Goal: Navigation & Orientation: Find specific page/section

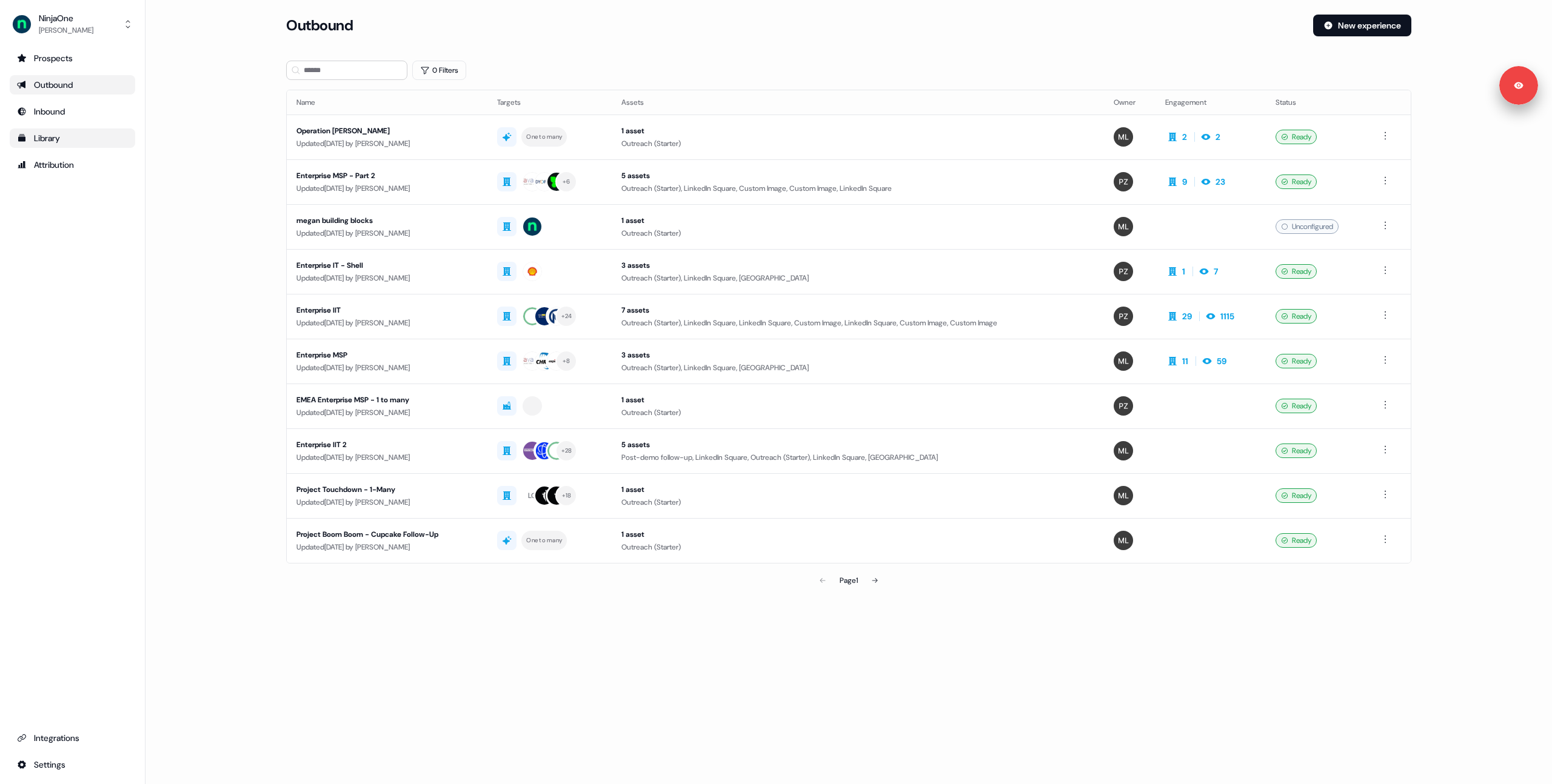
click at [27, 137] on div "Library" at bounding box center [72, 138] width 111 height 12
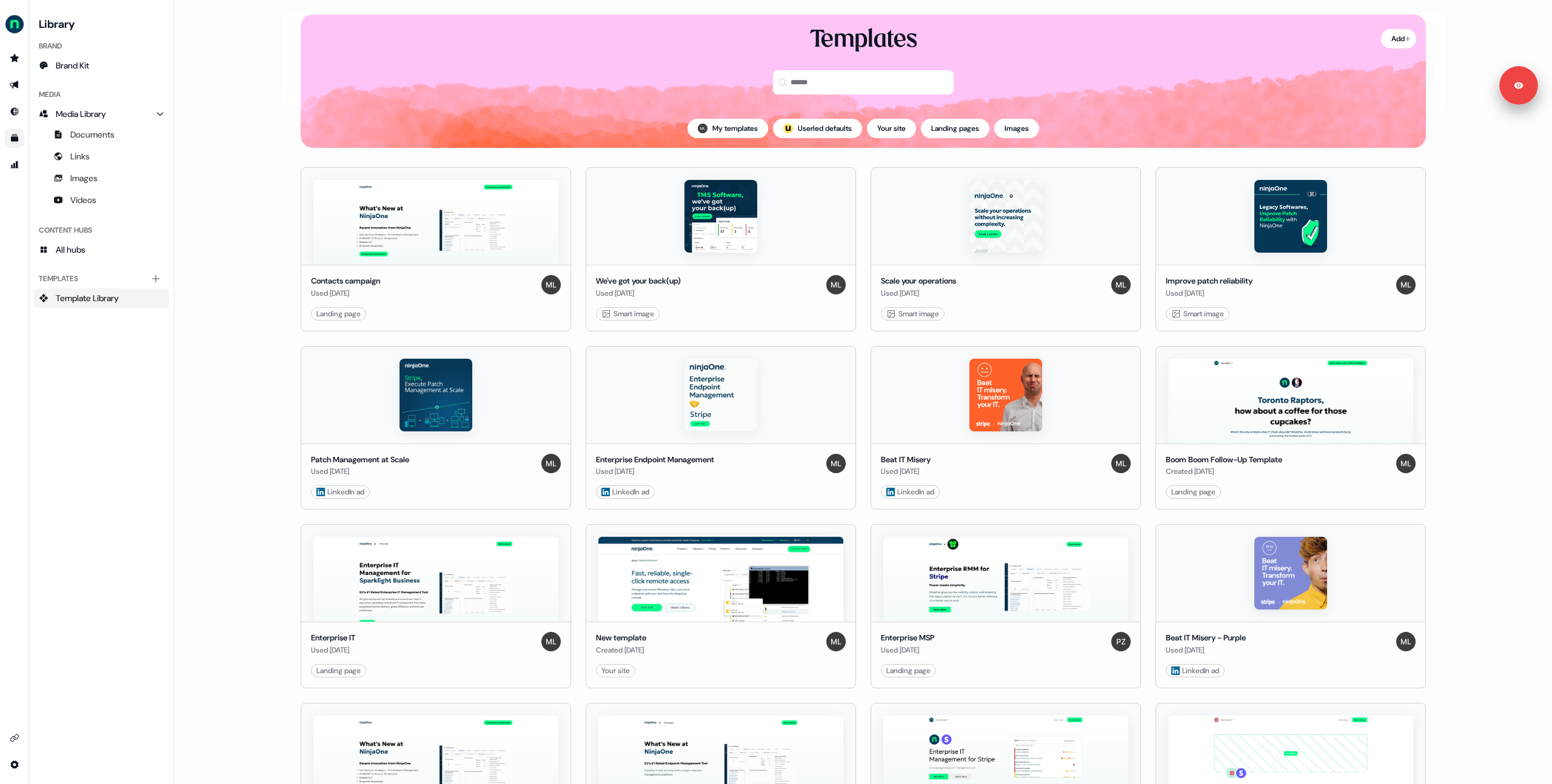
click at [262, 171] on main "Loading... Add Templates My templates ; Userled defaults Your site Landing page…" at bounding box center [863, 392] width 1377 height 784
click at [491, 317] on link "Edit" at bounding box center [496, 314] width 12 height 12
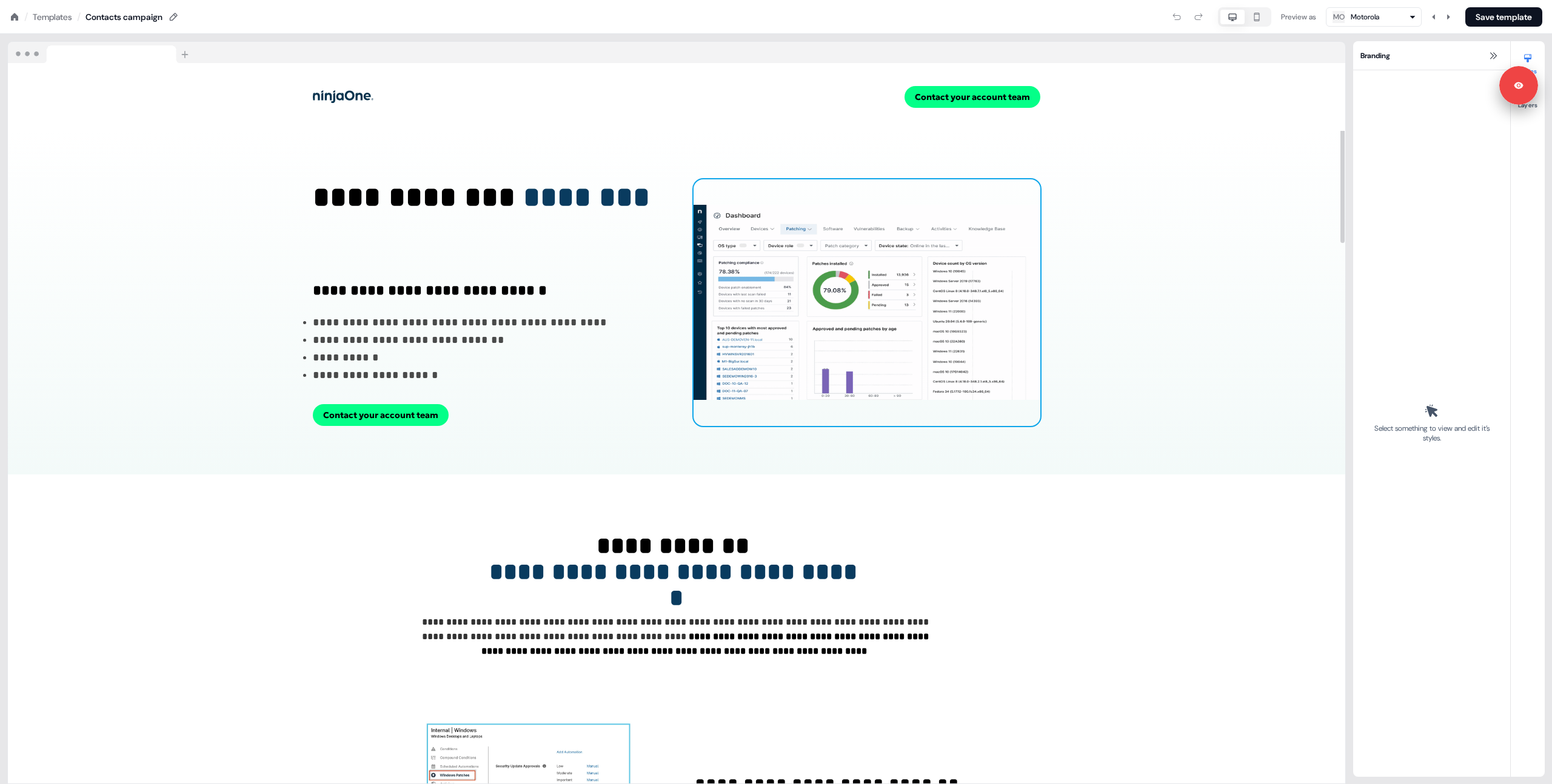
click at [857, 277] on img at bounding box center [867, 302] width 347 height 247
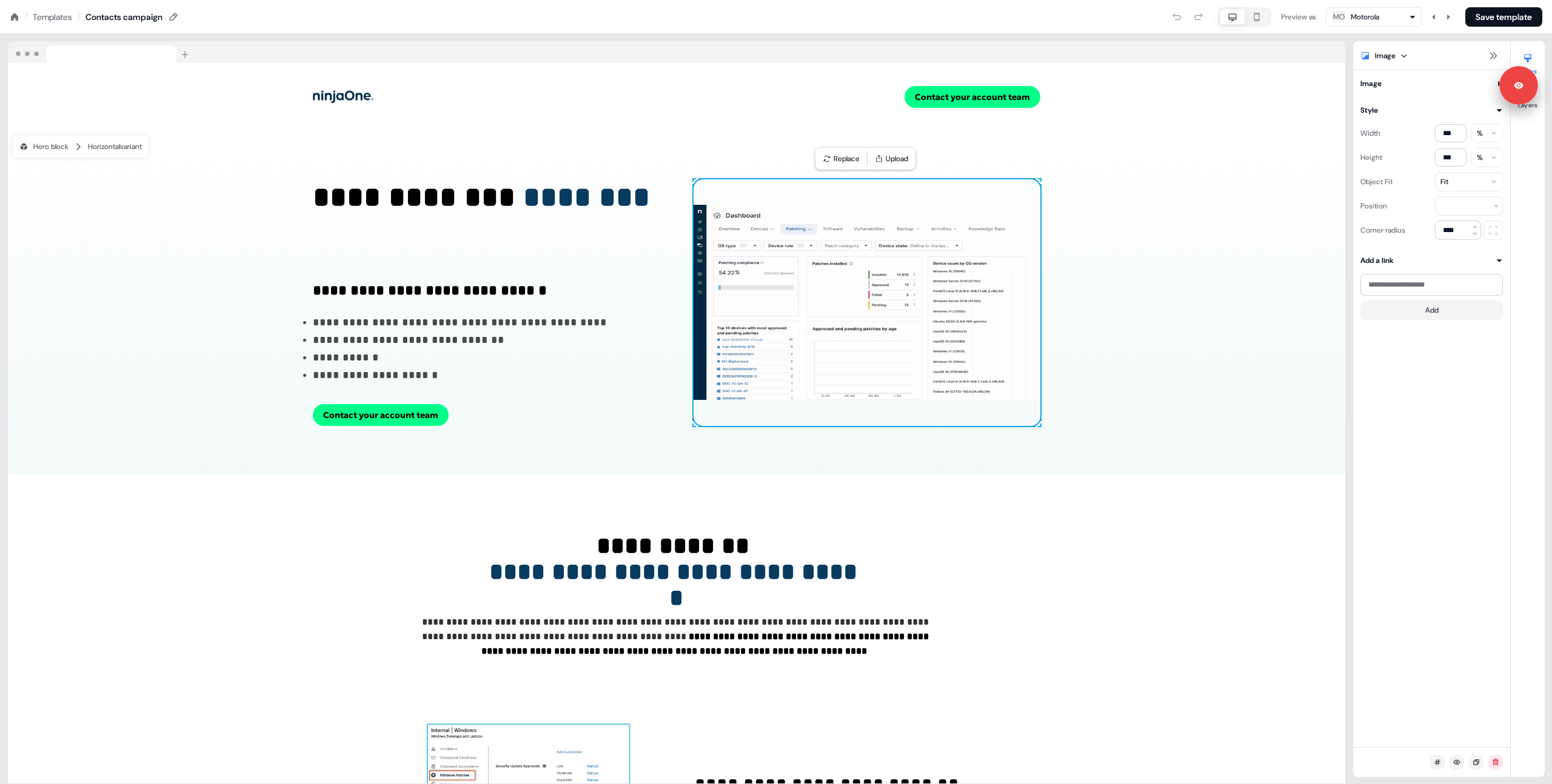
click at [1395, 85] on button "Image" at bounding box center [1431, 83] width 143 height 12
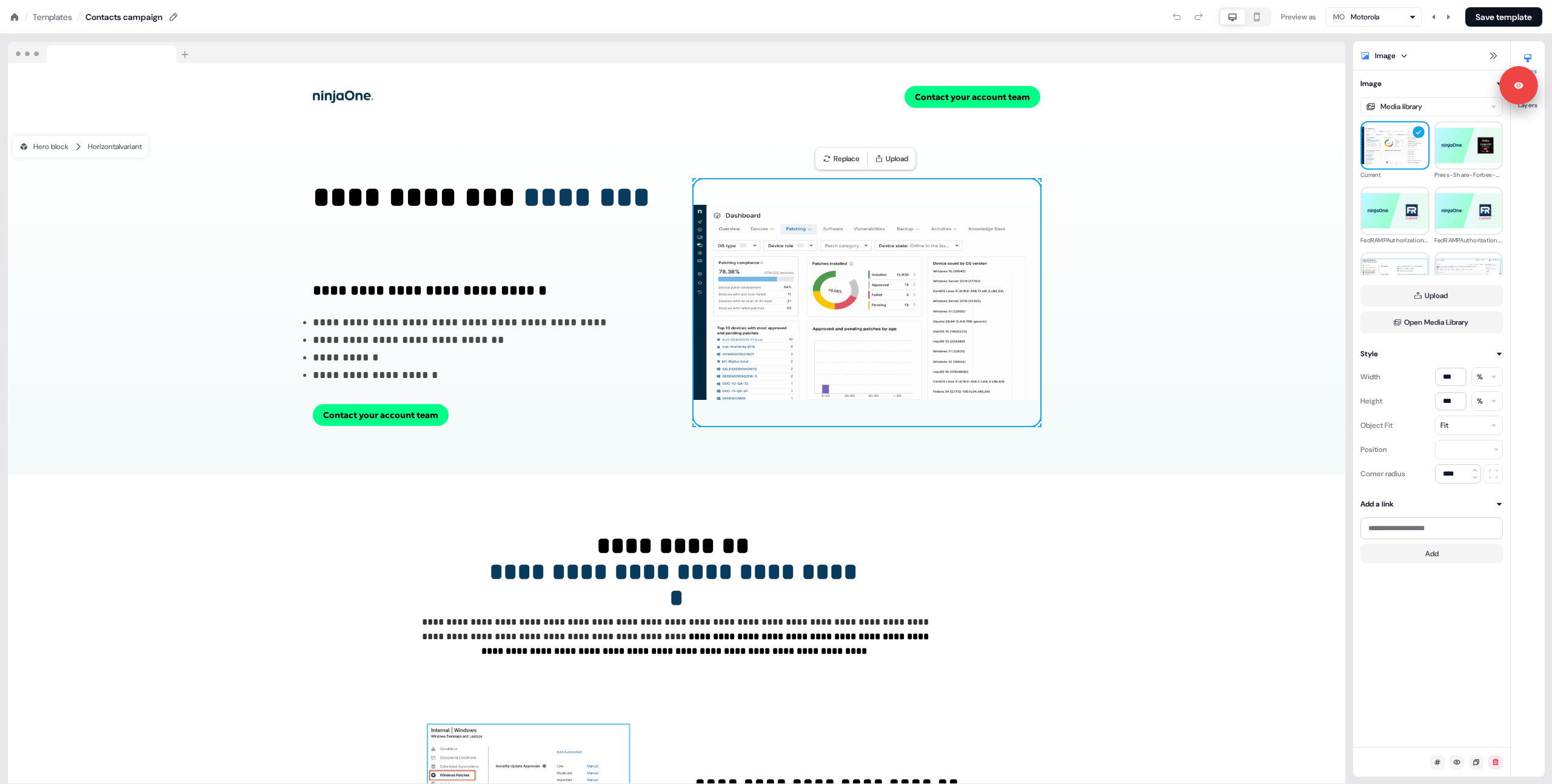
click at [1419, 0] on html "**********" at bounding box center [776, 0] width 1552 height 0
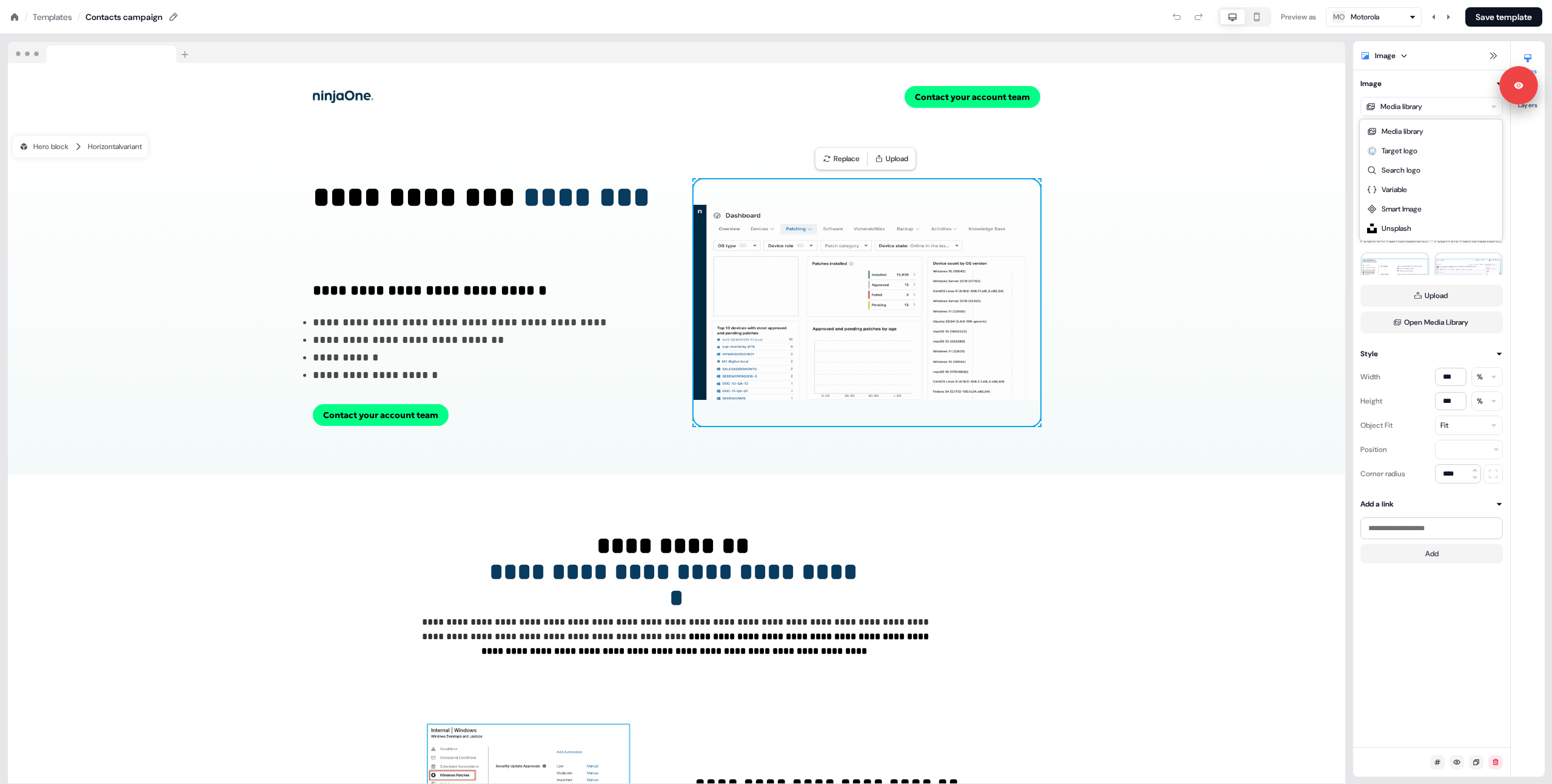
click at [1399, 0] on html "**********" at bounding box center [776, 0] width 1552 height 0
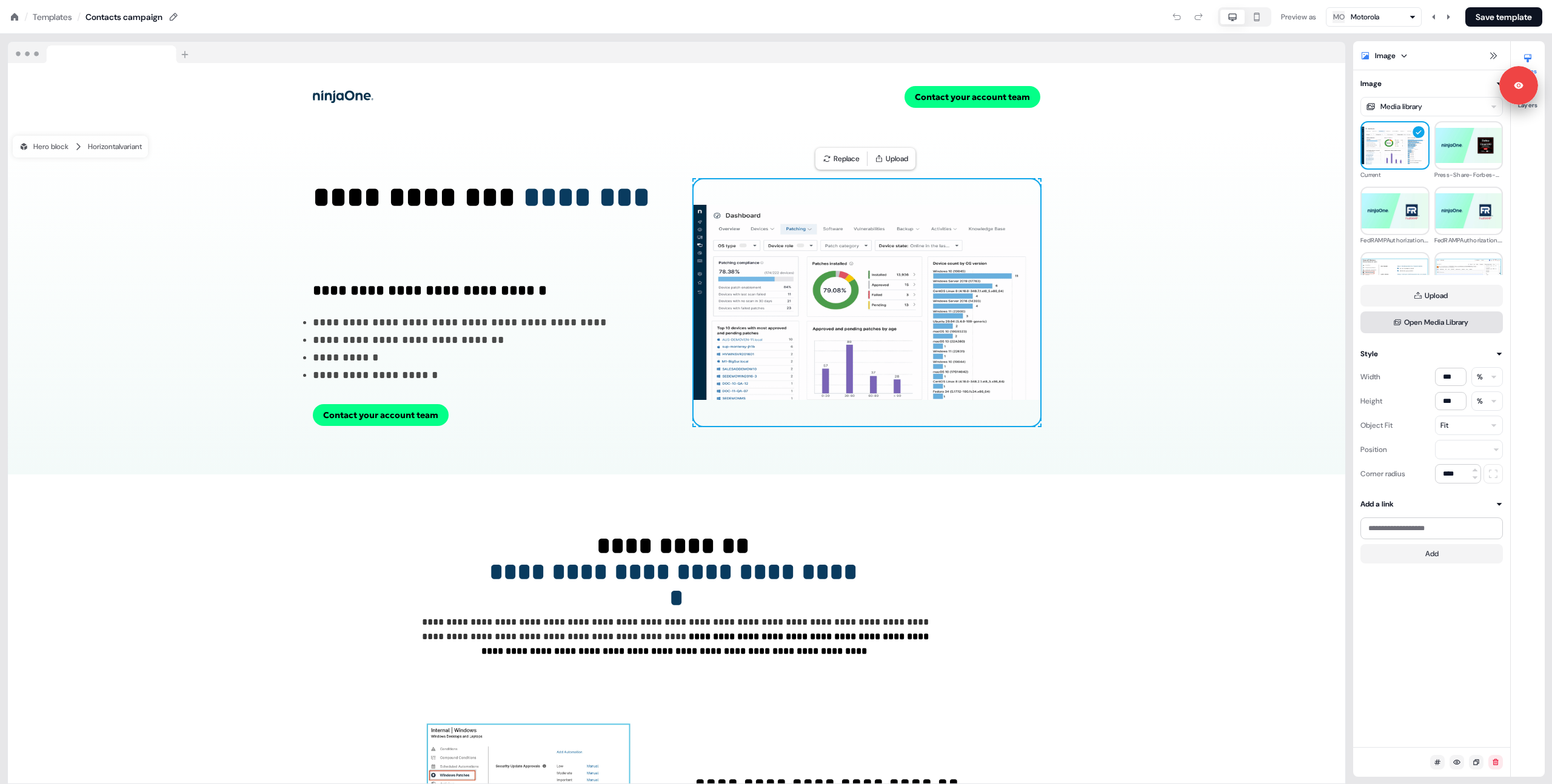
click at [1418, 329] on button "Open Media Library" at bounding box center [1431, 322] width 143 height 22
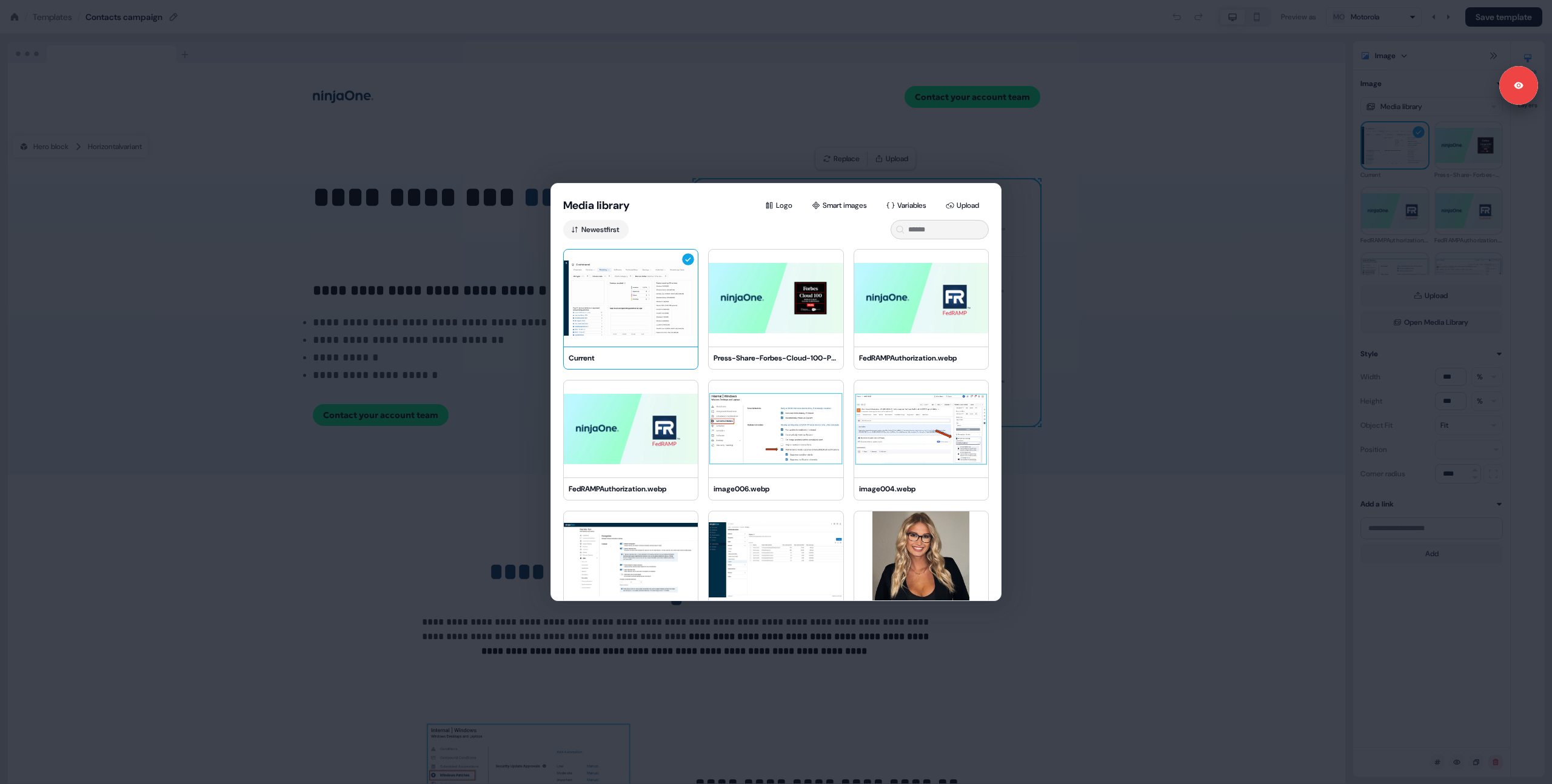
click at [778, 232] on div "Newest first" at bounding box center [776, 230] width 449 height 19
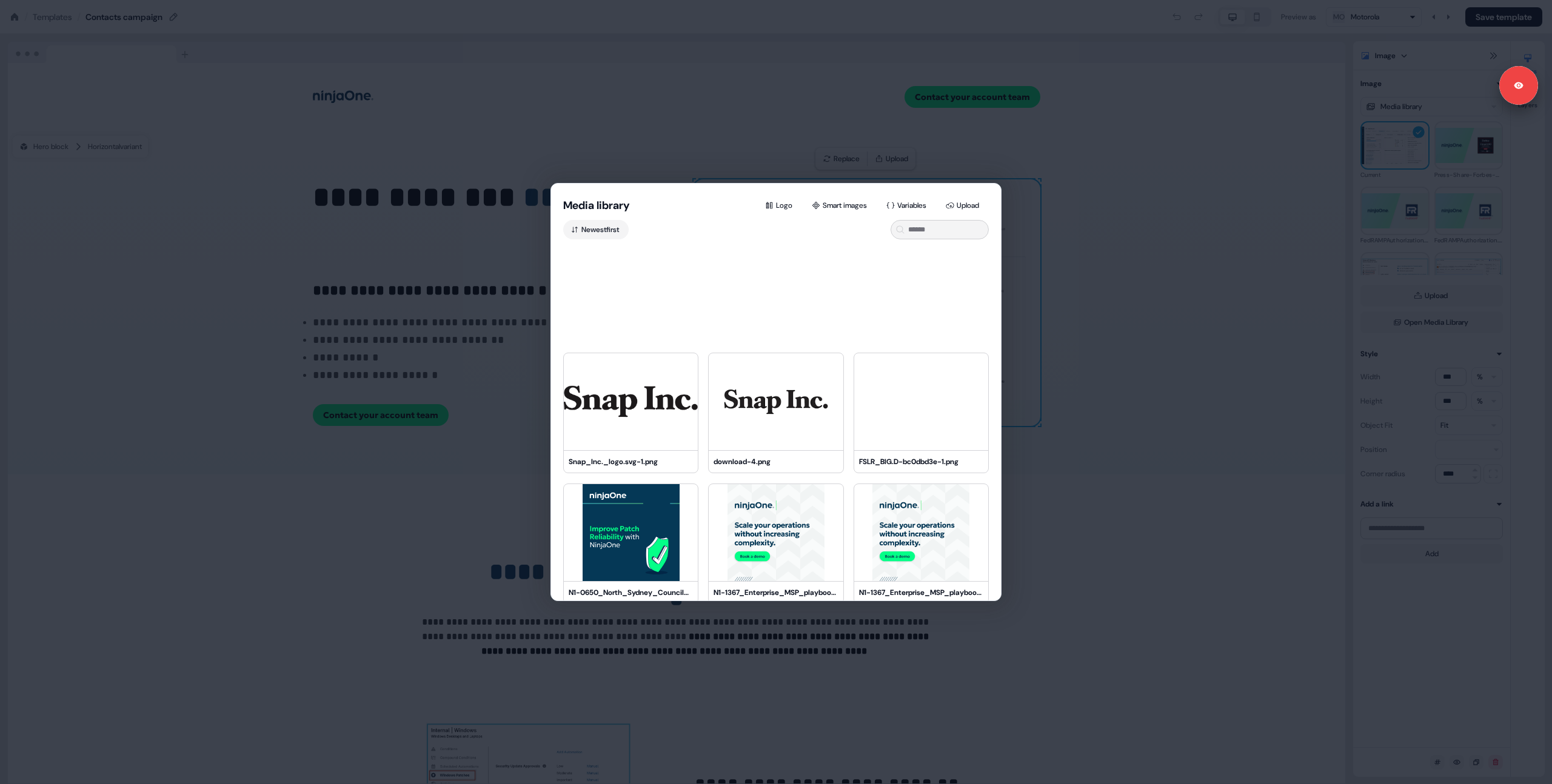
scroll to position [1849, 0]
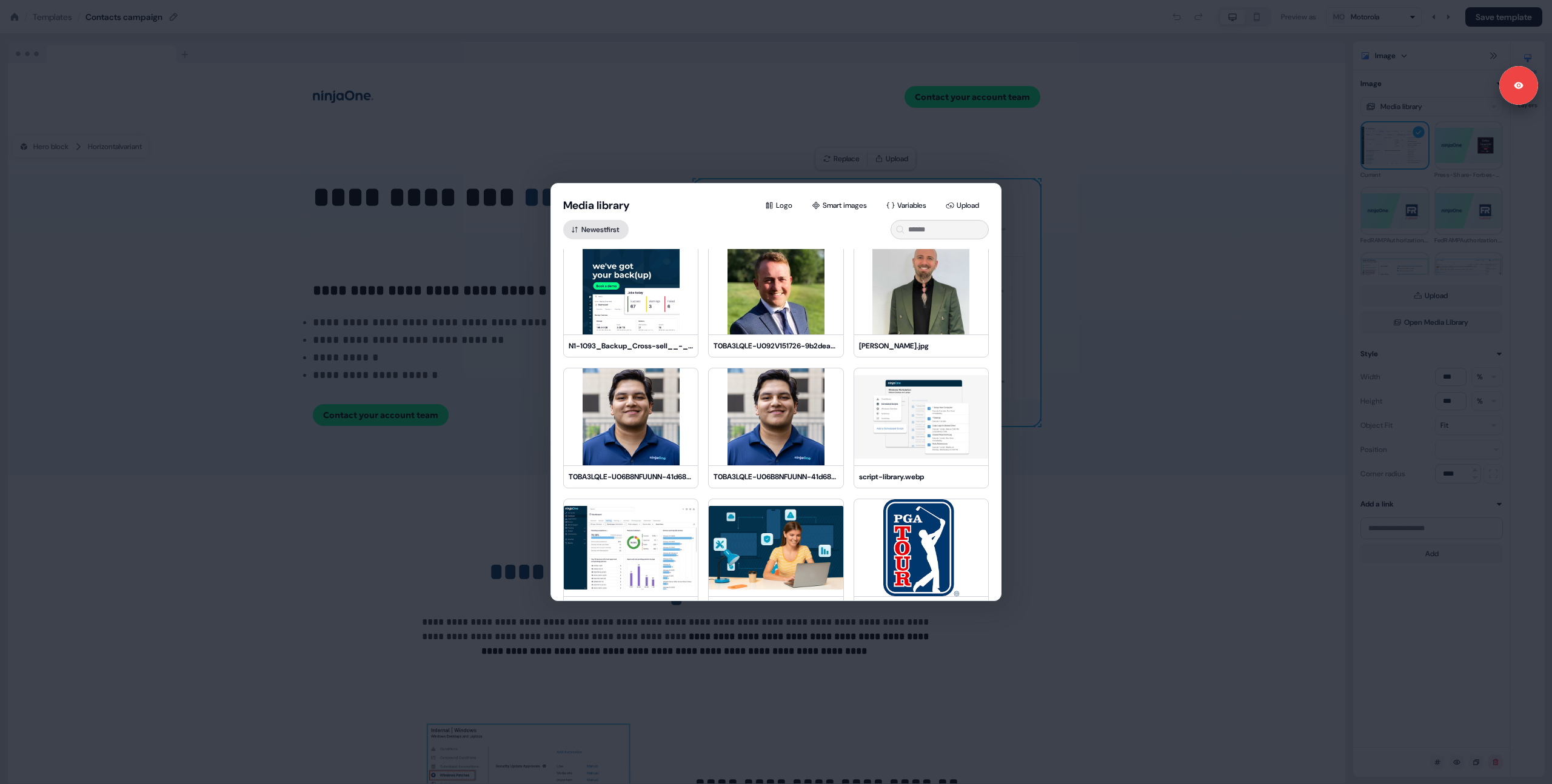
click at [582, 228] on button "Newest first" at bounding box center [596, 230] width 65 height 19
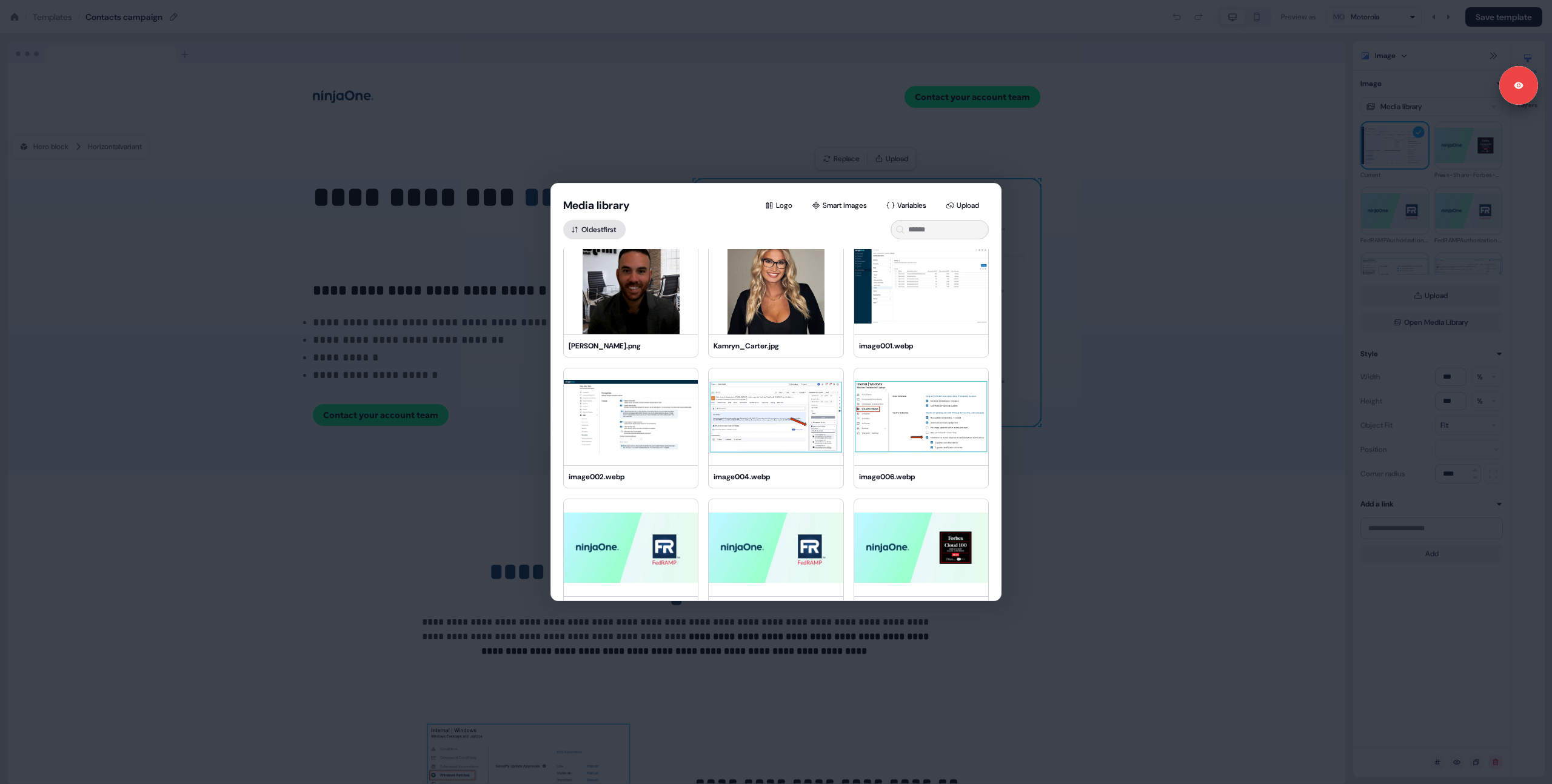
click at [609, 231] on button "Oldest first" at bounding box center [594, 230] width 62 height 19
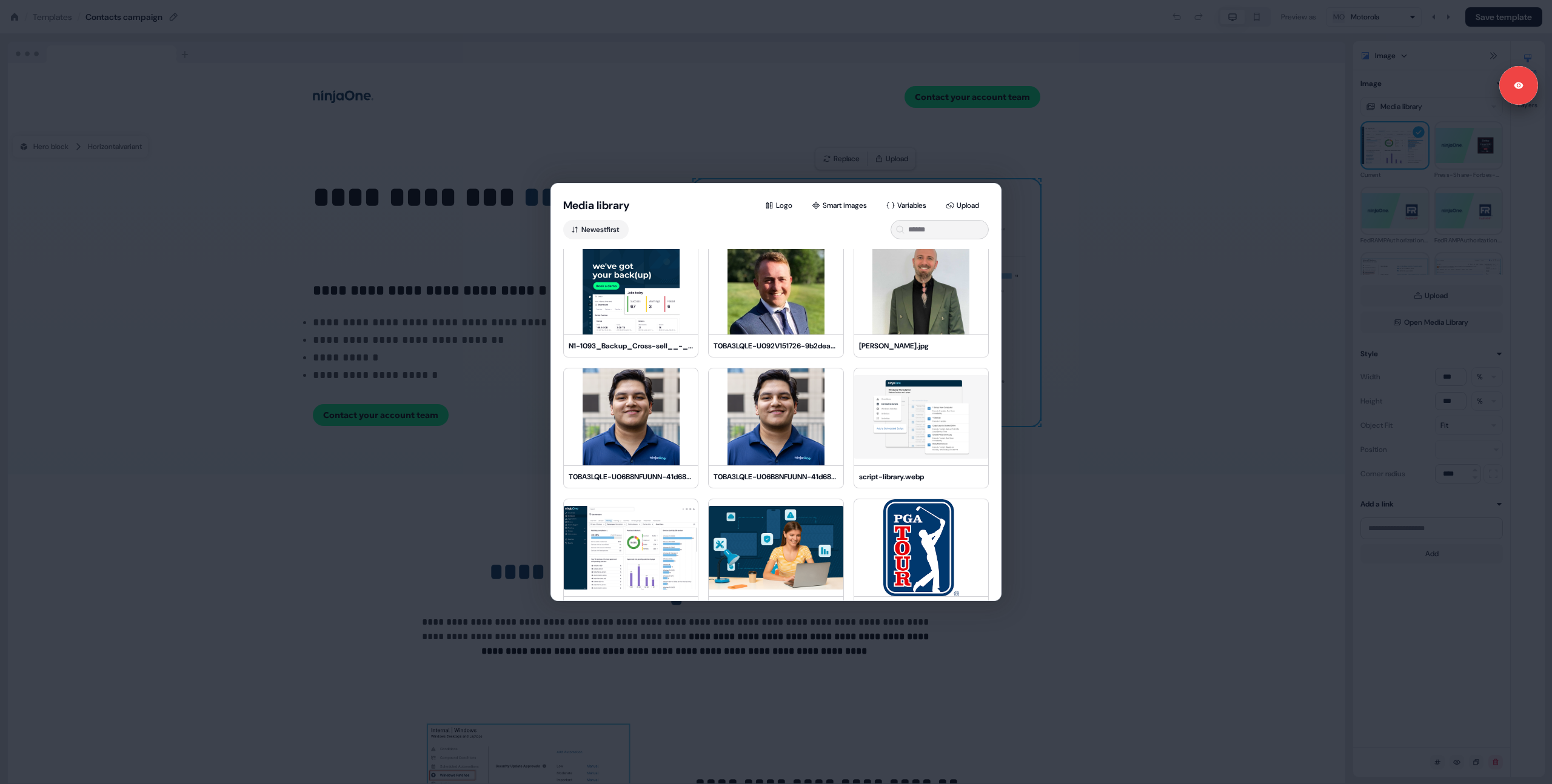
click at [739, 237] on div "Newest first" at bounding box center [776, 230] width 449 height 19
click at [375, 379] on div "Media library Logo Smart images Variables Upload Newest first N1-1367_Enterpris…" at bounding box center [776, 392] width 1552 height 784
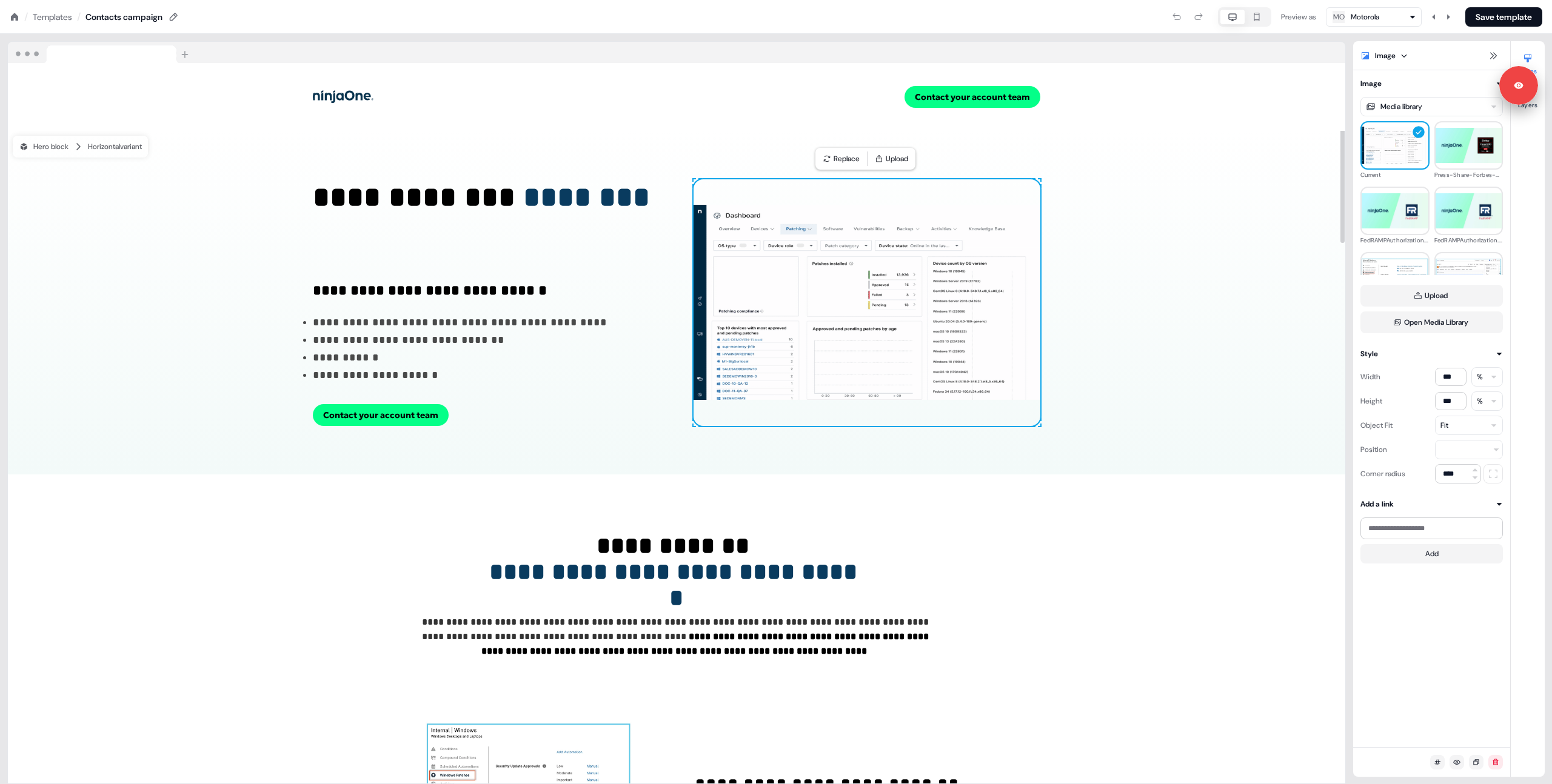
click at [10, 17] on icon at bounding box center [14, 17] width 10 height 10
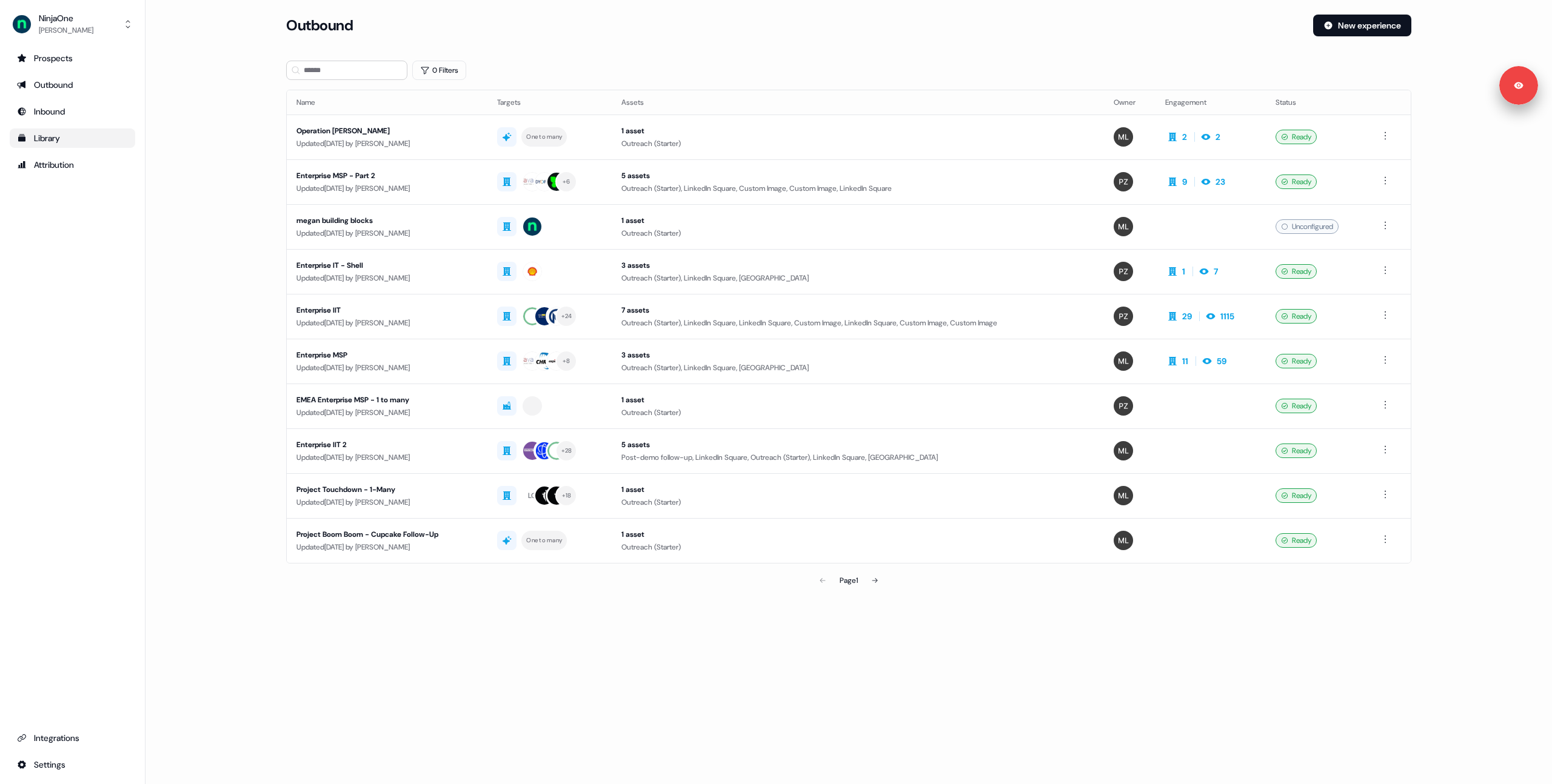
click at [48, 135] on div "Library" at bounding box center [72, 138] width 111 height 12
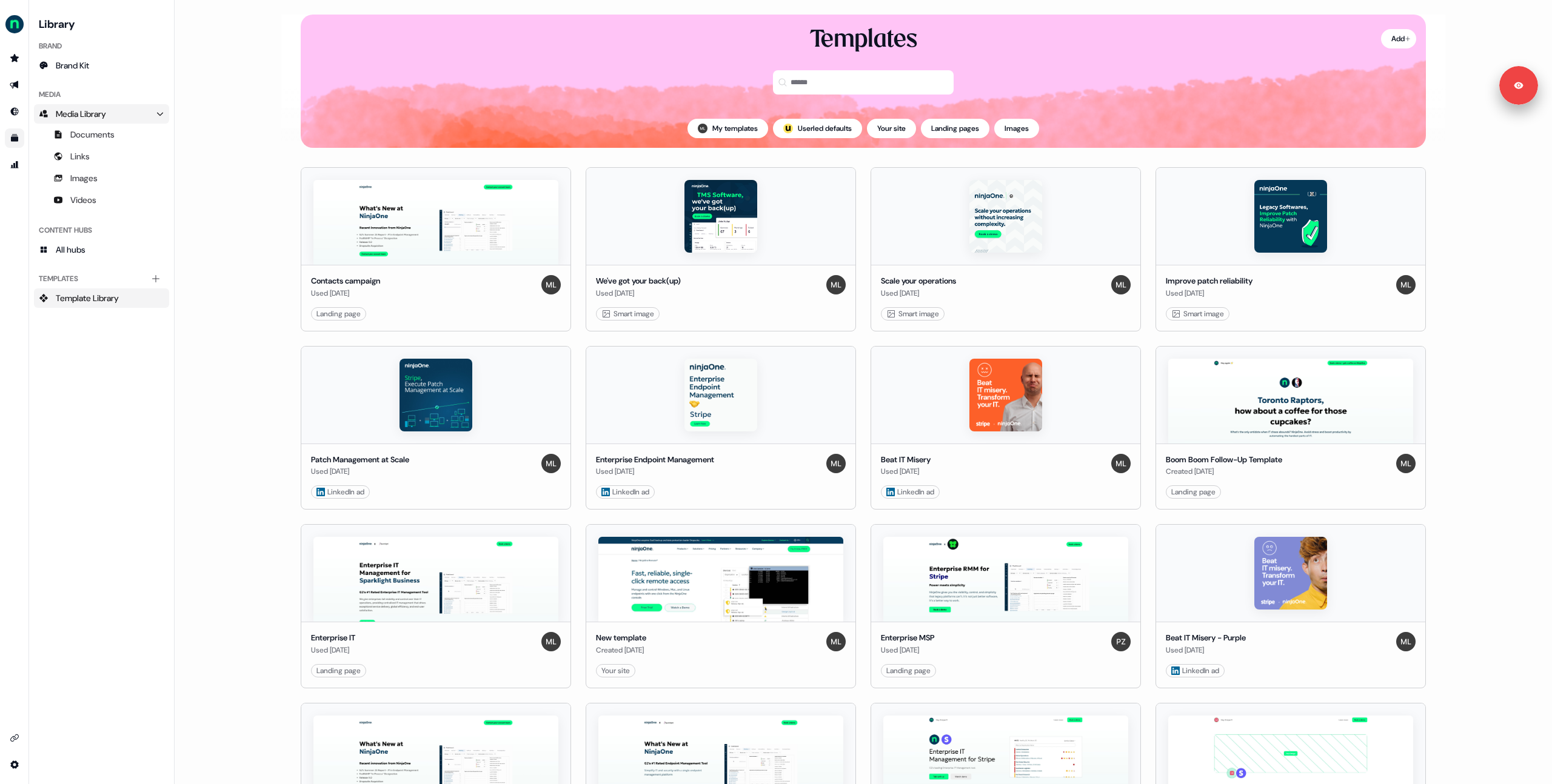
click at [100, 108] on span "Media Library" at bounding box center [81, 114] width 50 height 12
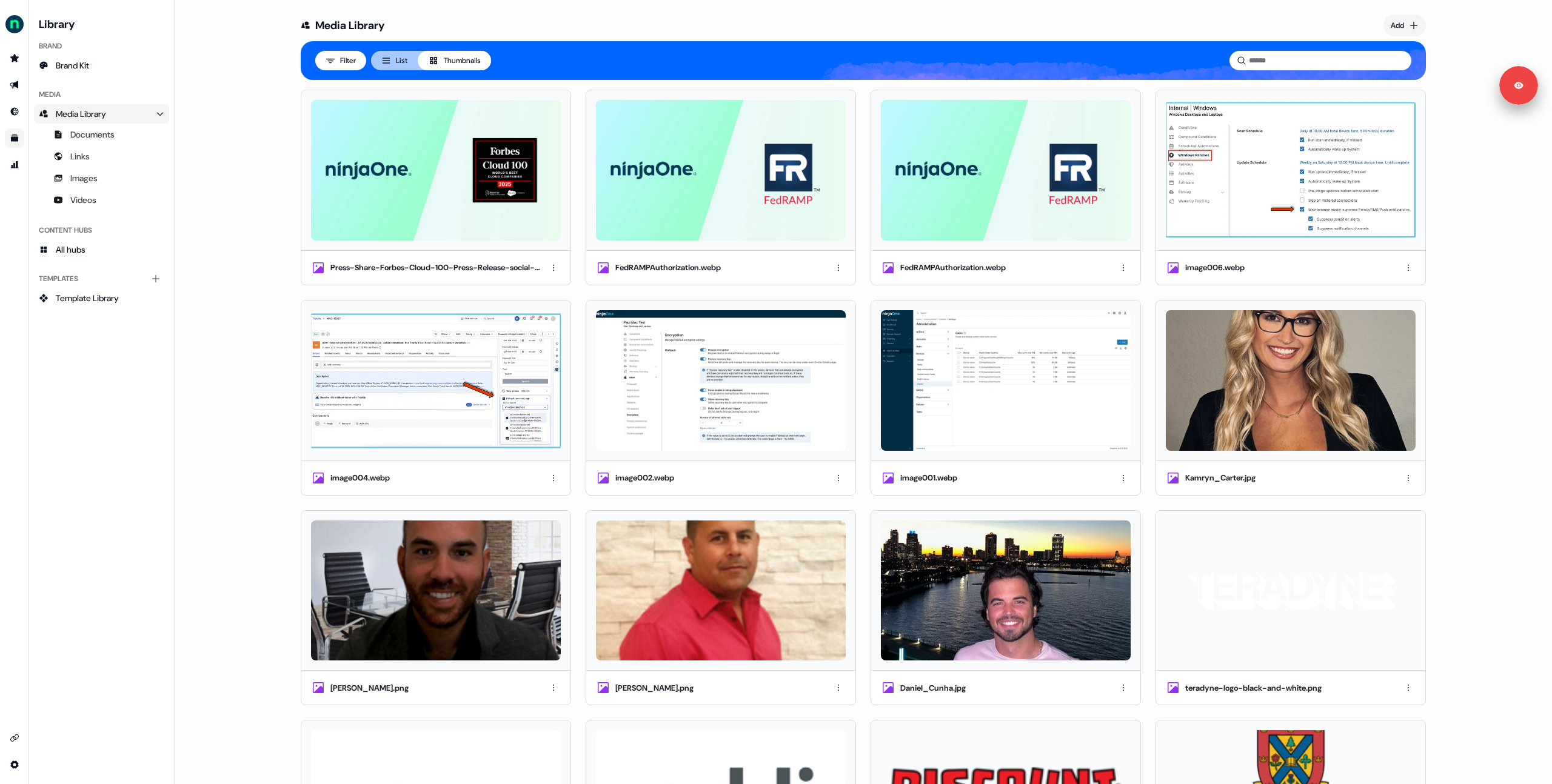
click at [393, 60] on button "List" at bounding box center [394, 60] width 47 height 19
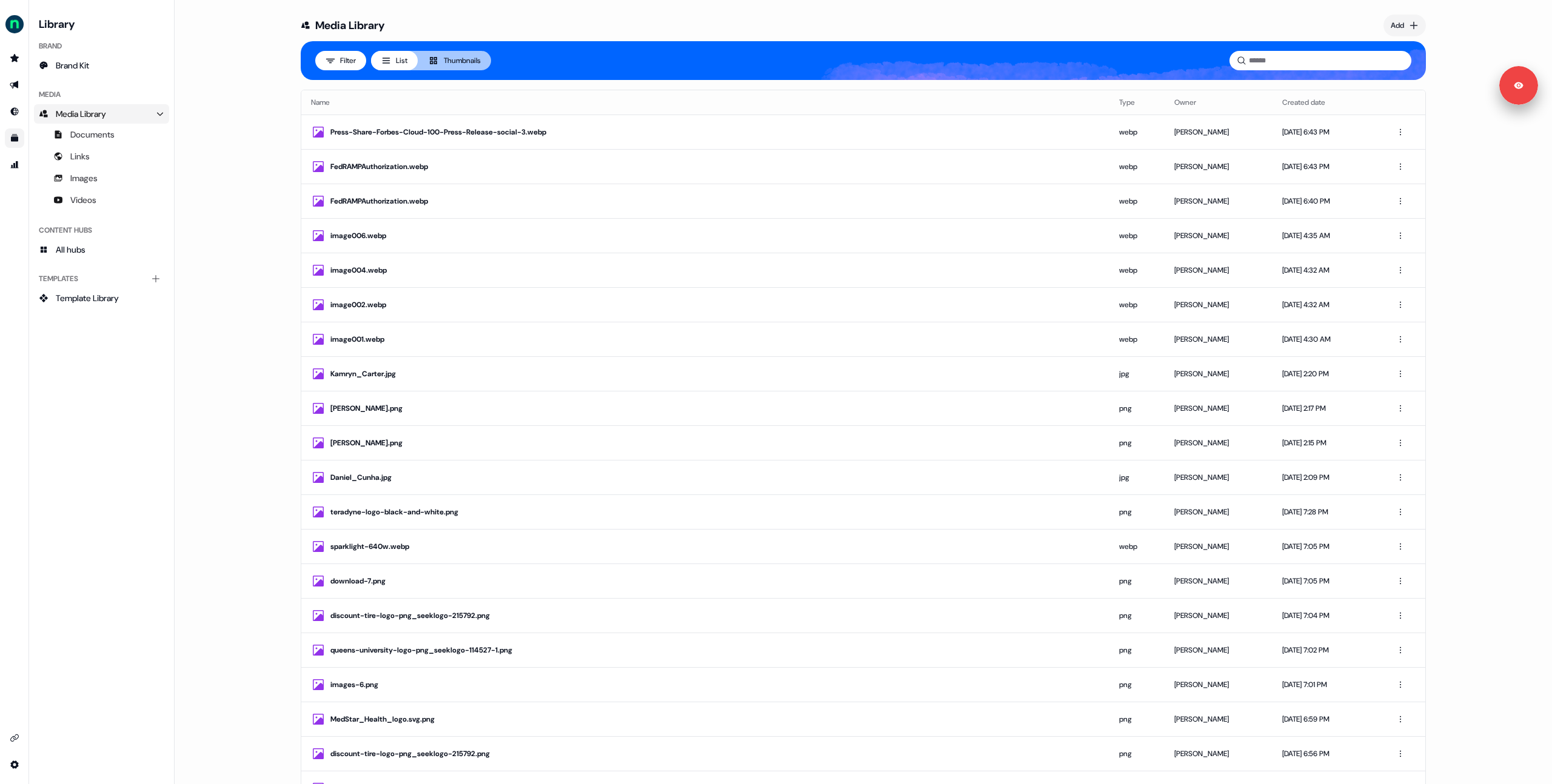
click at [462, 65] on button "Thumbnails" at bounding box center [454, 60] width 73 height 19
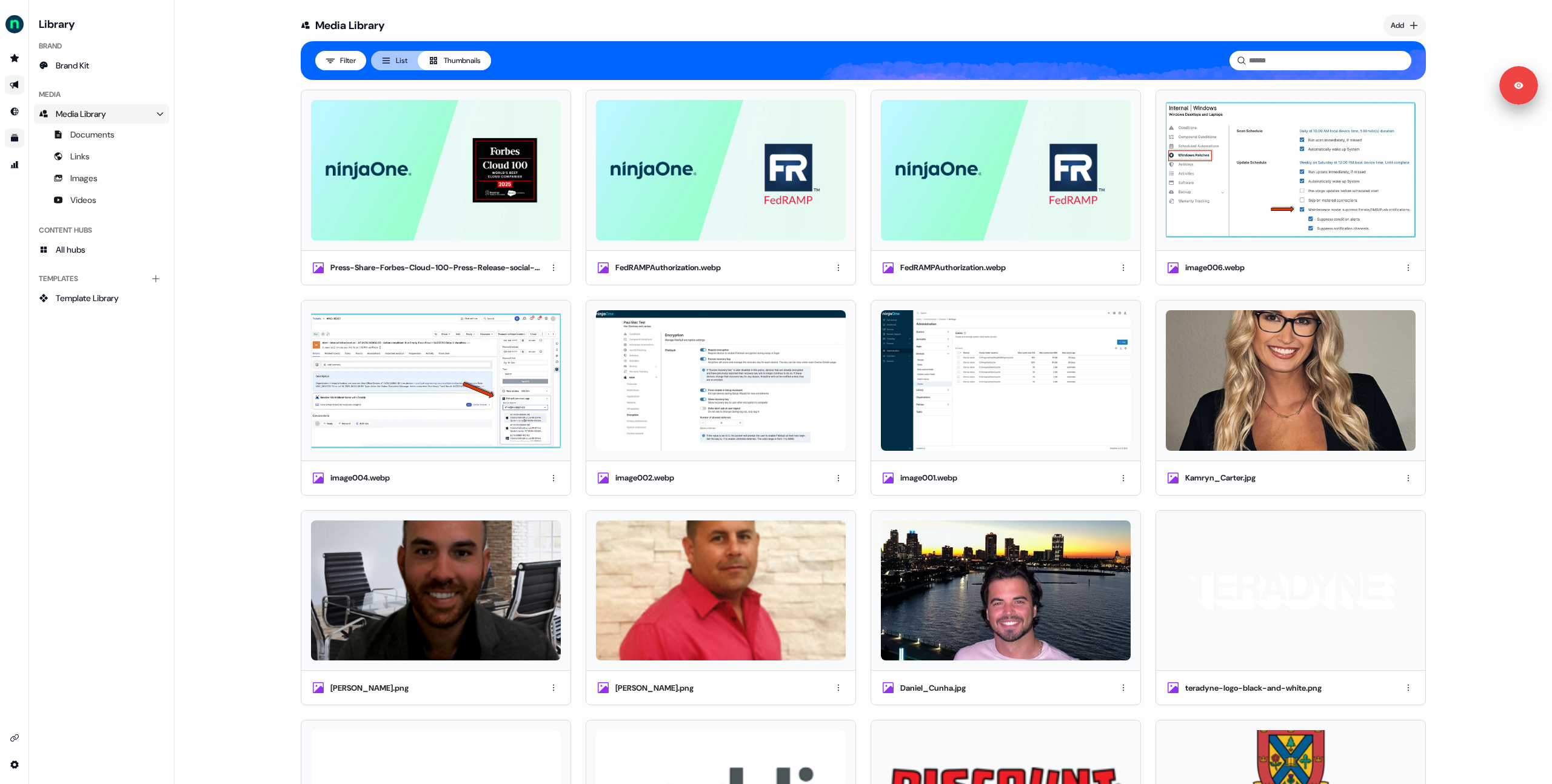
click at [8, 82] on link "Go to outbound experience" at bounding box center [15, 85] width 19 height 19
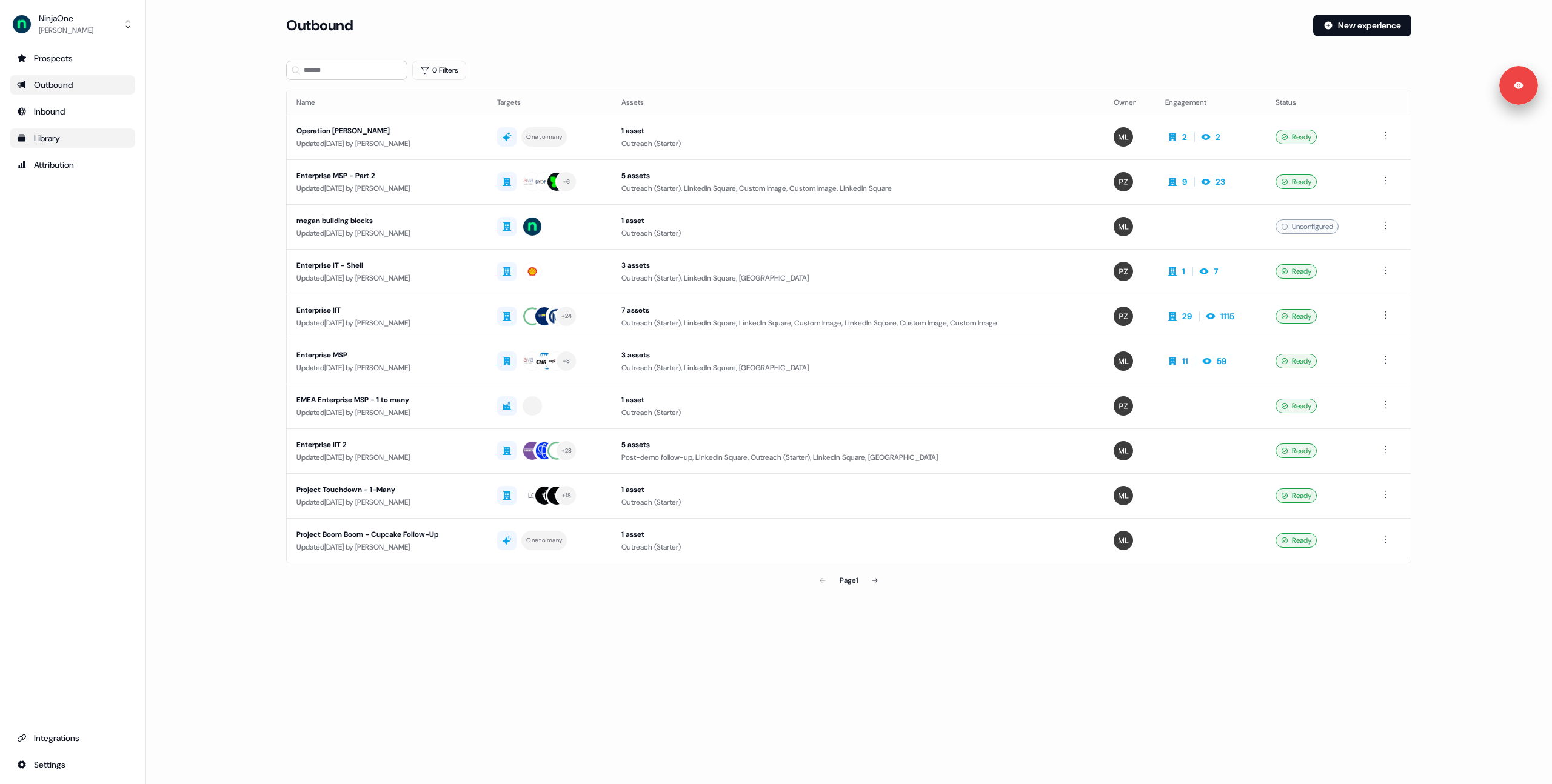
click at [211, 283] on main "Loading... Outbound New experience 0 Filters Name Targets Assets Owner Engageme…" at bounding box center [849, 320] width 1406 height 612
click at [55, 85] on div "Outbound" at bounding box center [72, 85] width 111 height 12
click at [435, 125] on div "Operation NIAT - Brett" at bounding box center [387, 130] width 181 height 12
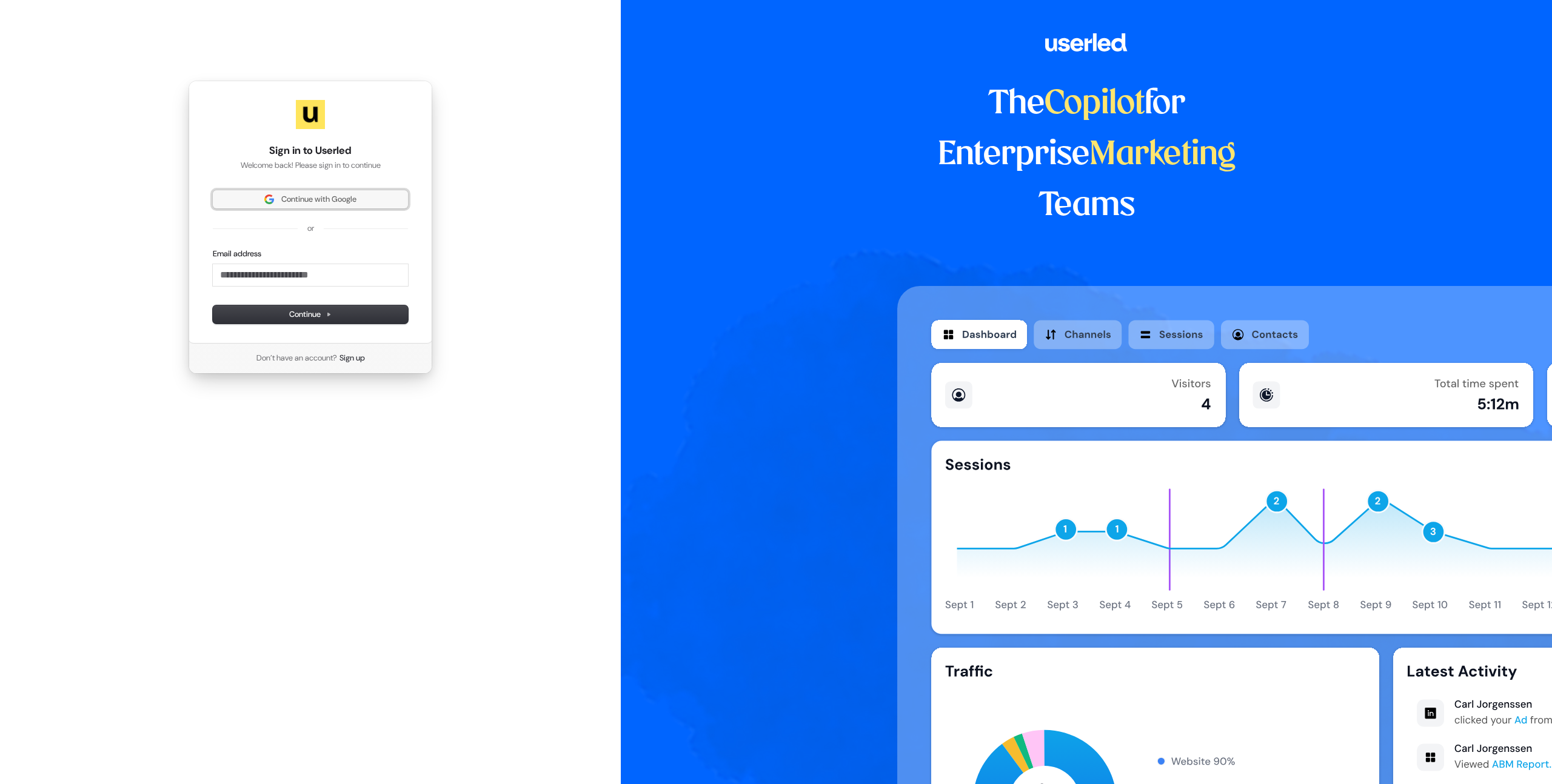
click at [297, 204] on span "Continue with Google" at bounding box center [318, 199] width 75 height 11
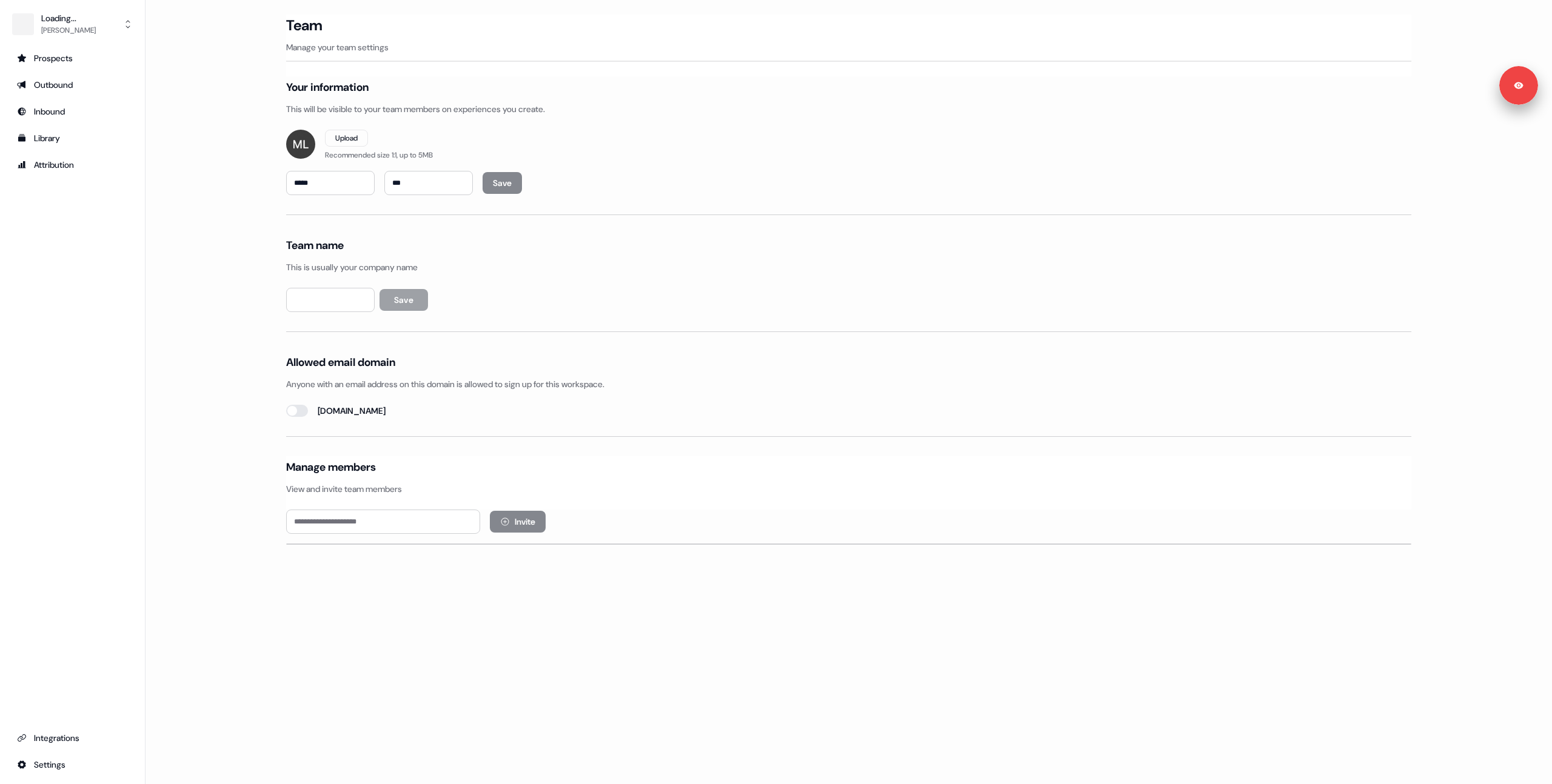
type input "********"
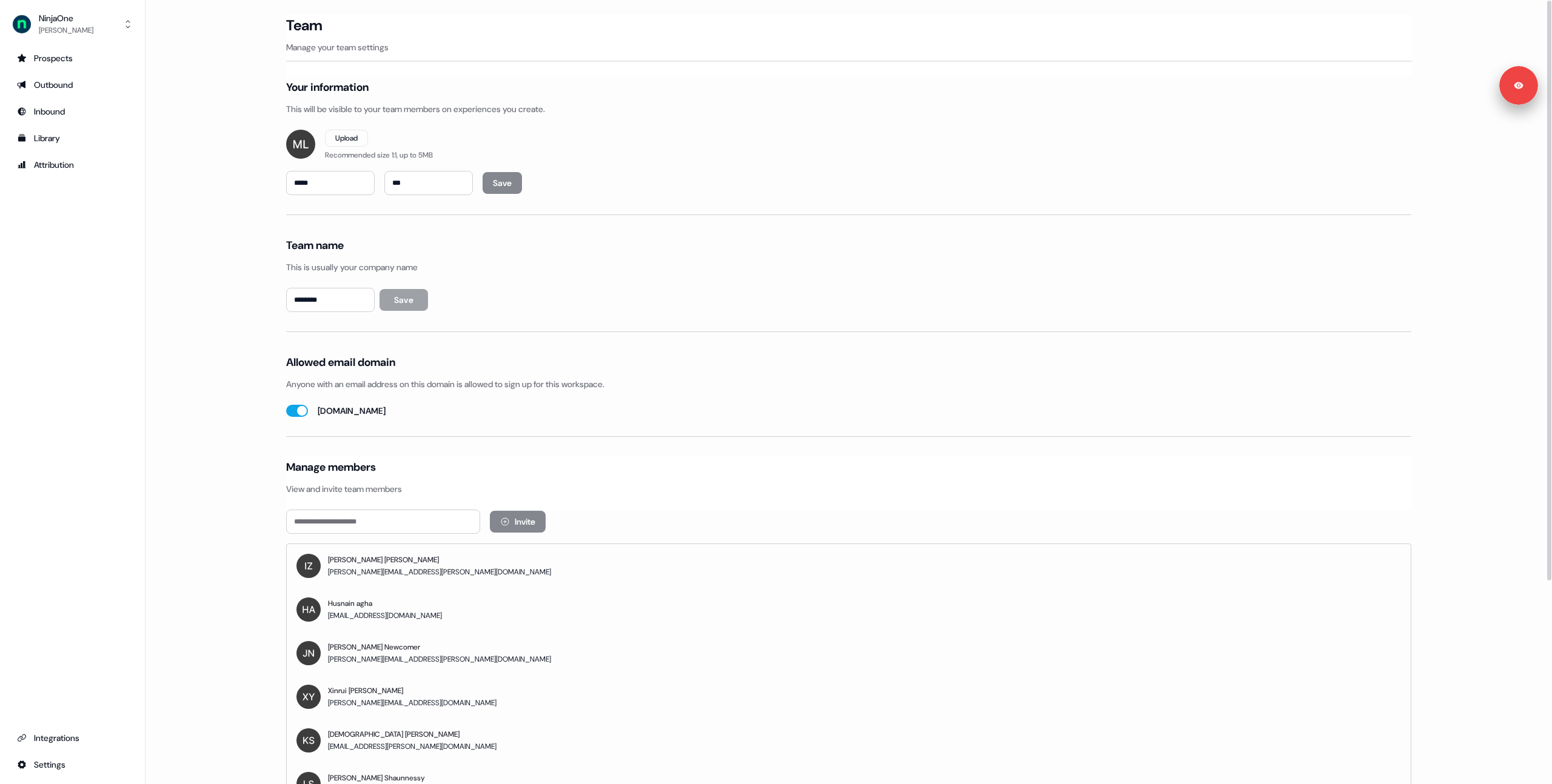
click at [220, 123] on main "Loading... Team Manage your team settings Your information This will be visible…" at bounding box center [849, 537] width 1406 height 1044
click at [51, 22] on div "NinjaOne" at bounding box center [65, 18] width 55 height 12
click at [74, 93] on div "Logout" at bounding box center [72, 101] width 115 height 22
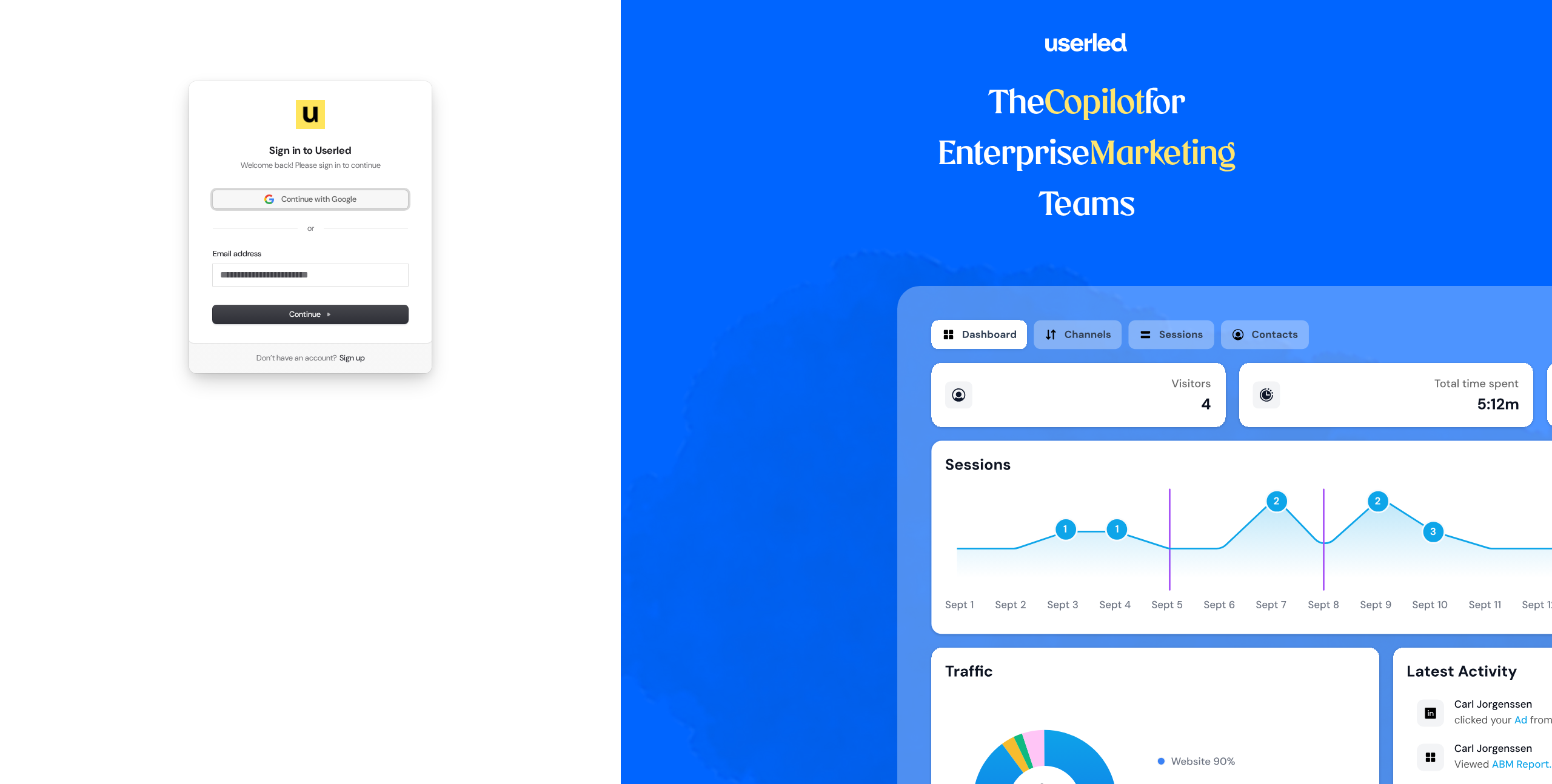
drag, startPoint x: 297, startPoint y: 195, endPoint x: 286, endPoint y: 199, distance: 11.7
click at [297, 195] on span "Continue with Google" at bounding box center [318, 199] width 75 height 11
